Goal: Transaction & Acquisition: Subscribe to service/newsletter

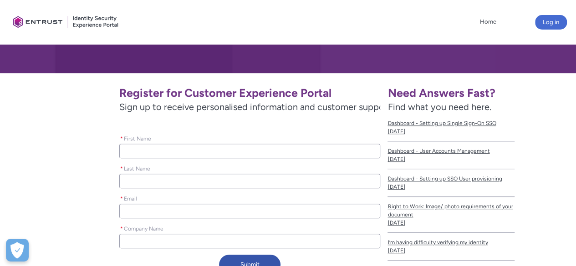
click at [266, 144] on input "* First Name" at bounding box center [249, 151] width 261 height 15
type lightning-primitive-input-simple "a"
type input "a"
type lightning-primitive-input-simple "al"
type input "al"
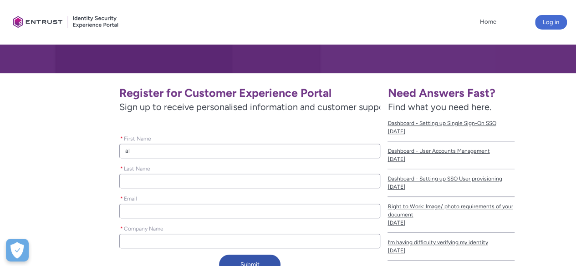
type lightning-primitive-input-simple "ali"
type input "ali"
type lightning-primitive-input-simple "m"
type input "m"
type lightning-primitive-input-simple "mo"
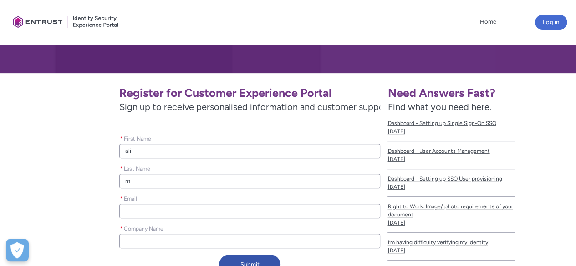
type input "mo"
type lightning-primitive-input-simple "moh"
type input "moh"
type lightning-primitive-input-simple "moha"
type input "moha"
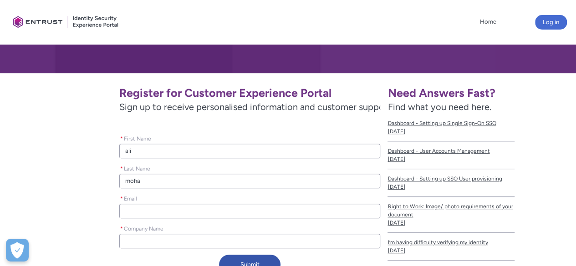
type lightning-primitive-input-simple "moham"
type input "moham"
type lightning-primitive-input-simple "mohame"
type input "mohame"
type lightning-primitive-input-simple "[PERSON_NAME]"
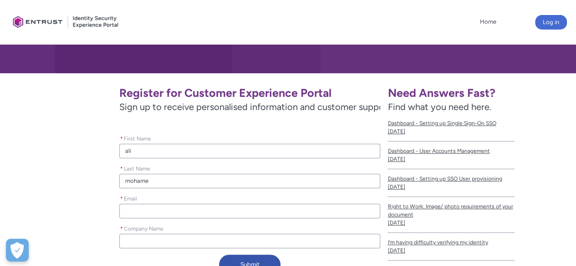
type input "[PERSON_NAME]"
type lightning-primitive-input-simple "[PERSON_NAME]"
type lightning-primitive-input-simple "[EMAIL_ADDRESS][DOMAIN_NAME]"
type lightning-primitive-input-simple "core letting ltd"
type input "[PERSON_NAME]"
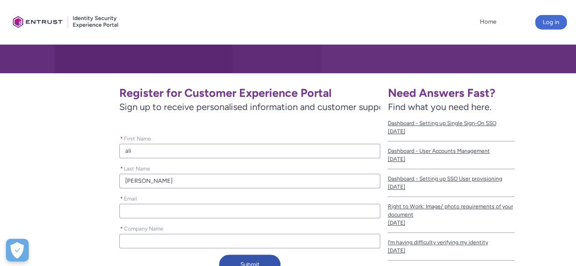
type input "[EMAIL_ADDRESS][DOMAIN_NAME]"
type input "core letting ltd"
drag, startPoint x: 200, startPoint y: 190, endPoint x: 81, endPoint y: 189, distance: 119.3
click at [81, 189] on div "Register for Customer Experience Portal Sign up to receive personalised informa…" at bounding box center [193, 180] width 373 height 199
type lightning-primitive-input-simple "a"
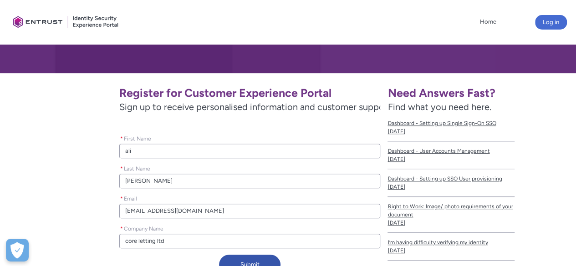
type input "a"
type lightning-primitive-input-simple "ad"
type input "ad"
type lightning-primitive-input-simple "adn"
type input "adn"
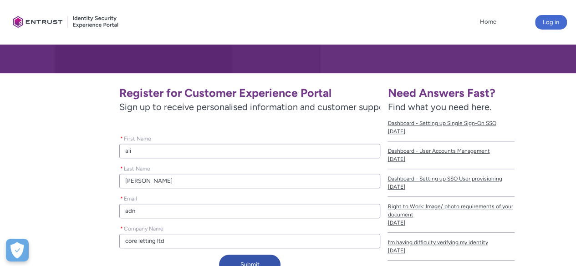
type lightning-primitive-input-simple "adni"
type input "adni"
type lightning-primitive-input-simple "adnin"
type input "adnin"
type lightning-primitive-input-simple "adni"
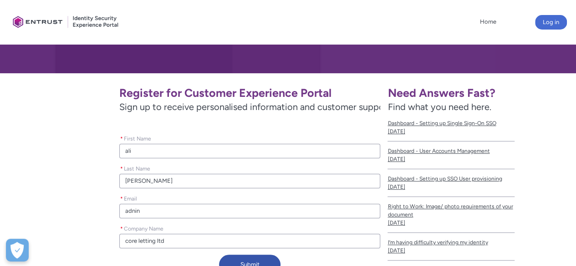
type input "adni"
type lightning-primitive-input-simple "adn"
type input "adn"
type lightning-primitive-input-simple "ad"
type input "ad"
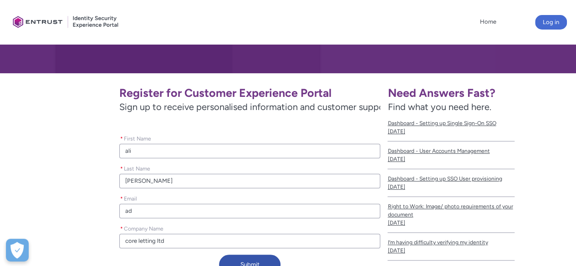
type lightning-primitive-input-simple "adm"
type input "adm"
type lightning-primitive-input-simple "admi"
type input "admi"
type lightning-primitive-input-simple "admin"
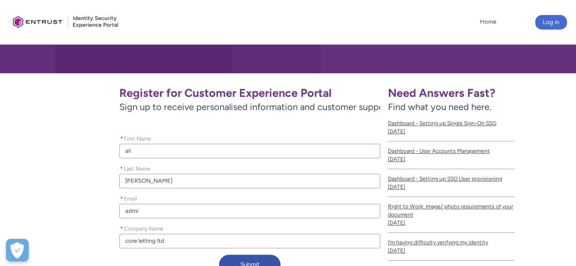
type input "admin"
type lightning-primitive-input-simple "admin@"
type input "admin@"
type lightning-primitive-input-simple "admin@l"
type input "admin@l"
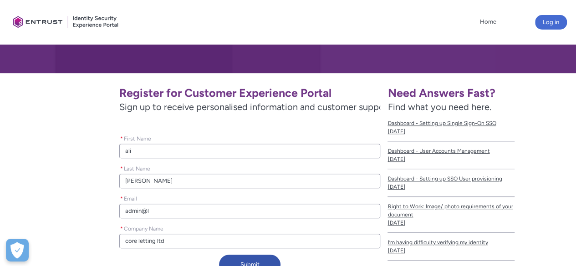
type lightning-primitive-input-simple "admin@le"
type input "admin@le"
type lightning-primitive-input-simple "admin@le"
type input "admin@le"
type lightning-primitive-input-simple "admin@le"
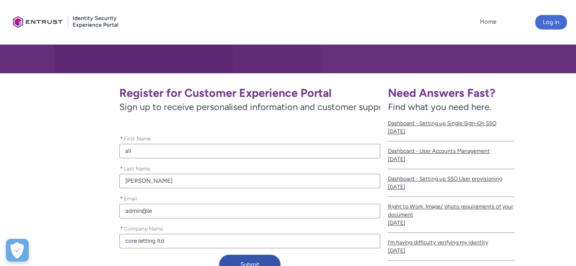
type input "admin@le"
type lightning-primitive-input-simple "admin@len"
type input "admin@len"
type lightning-primitive-input-simple "admin@lend"
type input "admin@lend"
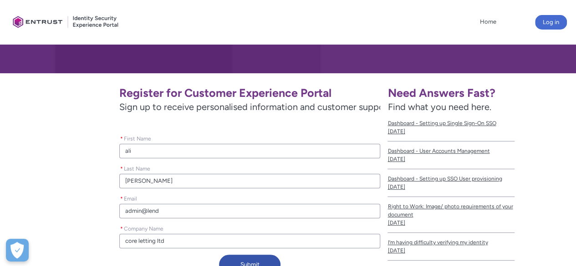
type lightning-primitive-input-simple "admin@lend-"
type input "admin@lend-"
type lightning-primitive-input-simple "admin@lend-t"
type input "admin@lend-t"
type lightning-primitive-input-simple "admin@lend-te"
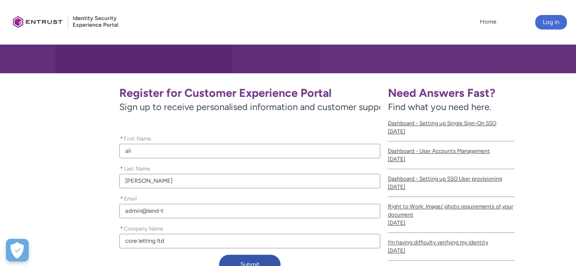
type input "admin@lend-te"
type lightning-primitive-input-simple "admin@lend-tec"
type input "admin@lend-tec"
type lightning-primitive-input-simple "admin@lend-tec."
type input "admin@lend-tec."
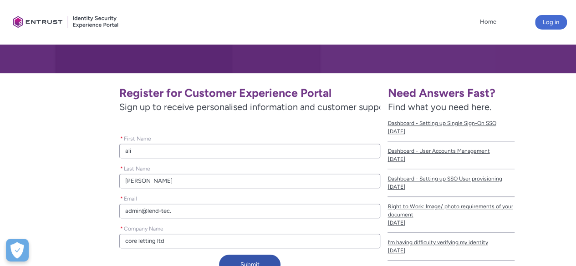
type lightning-primitive-input-simple "admin@lend-tec.c"
type input "admin@lend-tec.c"
type lightning-primitive-input-simple "[EMAIL_ADDRESS][DOMAIN_NAME]"
type input "[EMAIL_ADDRESS][DOMAIN_NAME]"
type lightning-primitive-input-simple "[EMAIL_ADDRESS][DOMAIN_NAME]"
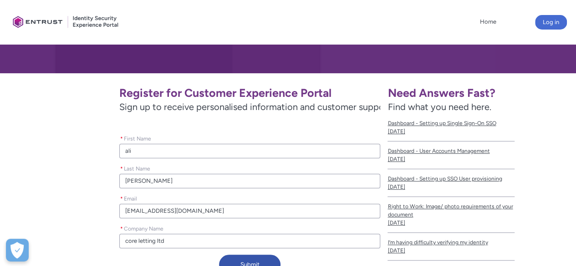
type input "[EMAIL_ADDRESS][DOMAIN_NAME]"
type lightning-primitive-input-simple "l"
type input "l"
type lightning-primitive-input-simple "le"
type input "le"
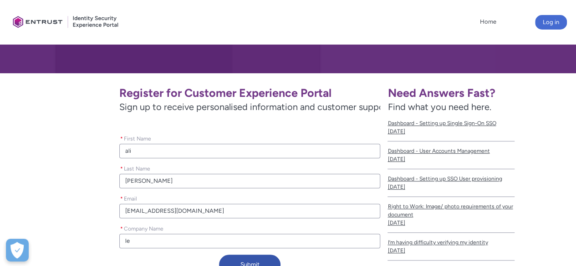
type lightning-primitive-input-simple "len"
type input "len"
type lightning-primitive-input-simple "lend"
type input "lend"
type lightning-primitive-input-simple "lend."
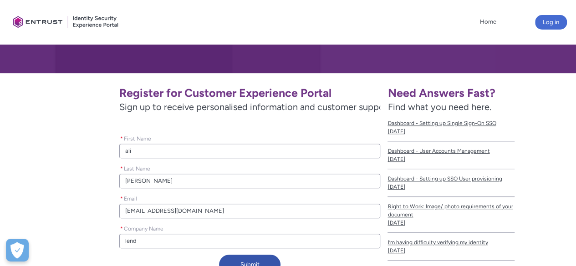
type input "lend."
type lightning-primitive-input-simple "lend"
type input "lend"
type lightning-primitive-input-simple "lend-"
type input "lend-"
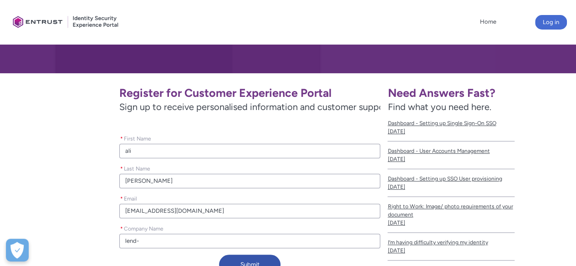
type lightning-primitive-input-simple "lend-t"
type input "lend-t"
type lightning-primitive-input-simple "lend-te"
type input "lend-te"
type lightning-primitive-input-simple "lend-tec"
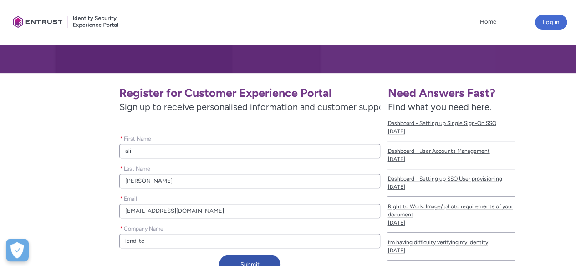
type input "lend-tec"
type lightning-primitive-input-simple "lend-tec."
type input "lend-tec."
type lightning-primitive-input-simple "lend-tec.c"
type input "lend-tec.c"
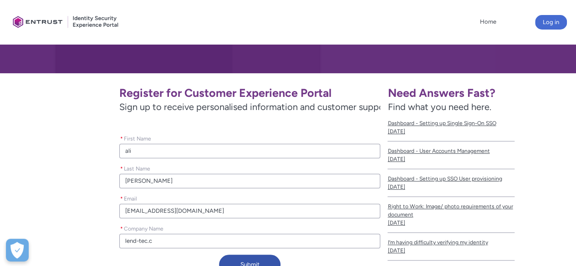
type lightning-primitive-input-simple "[DOMAIN_NAME]"
type input "[DOMAIN_NAME]"
type lightning-primitive-input-simple "[DOMAIN_NAME]"
type input "[DOMAIN_NAME]"
click at [123, 204] on input "[EMAIL_ADDRESS][DOMAIN_NAME]" at bounding box center [249, 211] width 261 height 15
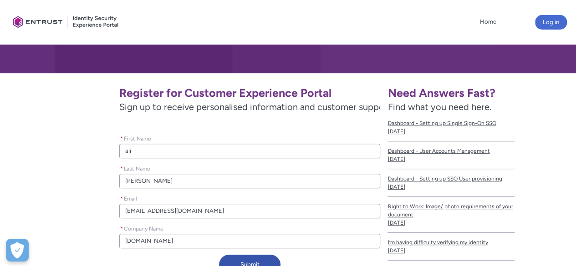
click at [124, 234] on input "[DOMAIN_NAME]" at bounding box center [249, 241] width 261 height 15
click at [78, 165] on div "Register for Customer Experience Portal Sign up to receive personalised informa…" at bounding box center [193, 180] width 373 height 199
click at [243, 255] on button "Submit" at bounding box center [249, 265] width 61 height 20
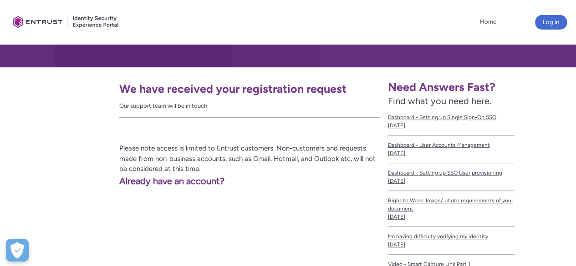
scroll to position [157, 0]
